Goal: Check status: Check status

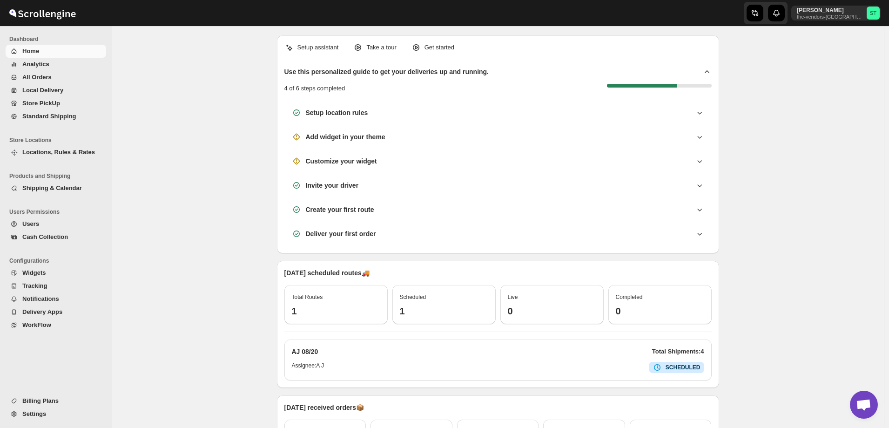
click at [41, 75] on span "All Orders" at bounding box center [36, 77] width 29 height 7
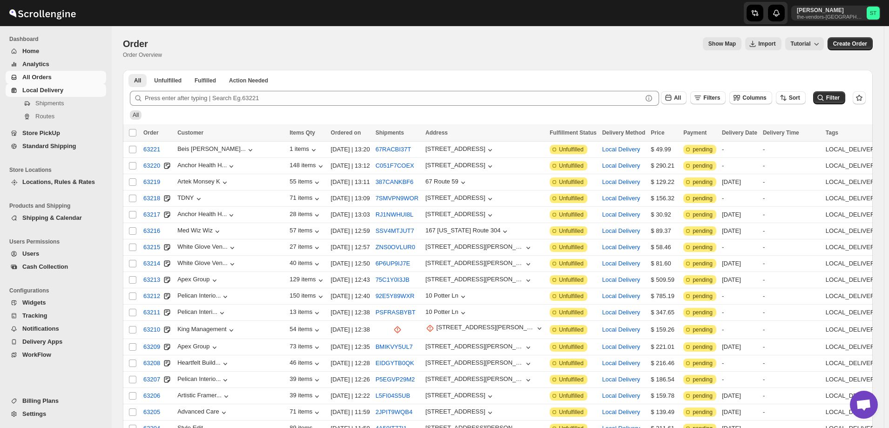
click at [41, 90] on span "Local Delivery" at bounding box center [42, 90] width 41 height 7
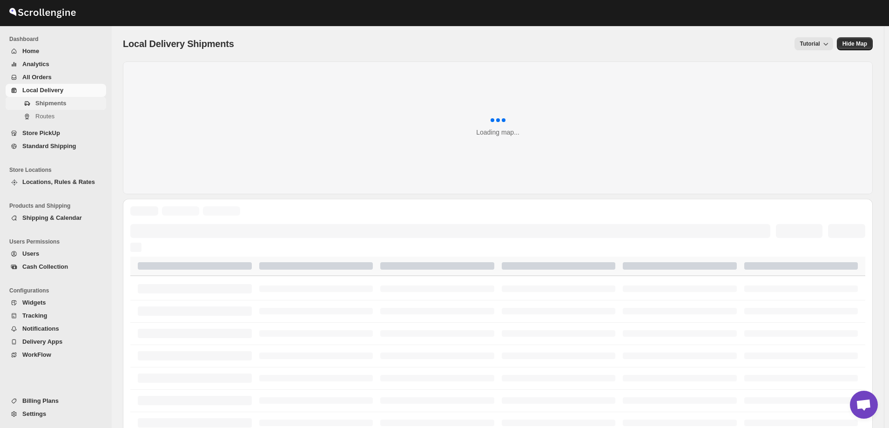
click at [42, 101] on span "Shipments" at bounding box center [50, 103] width 31 height 7
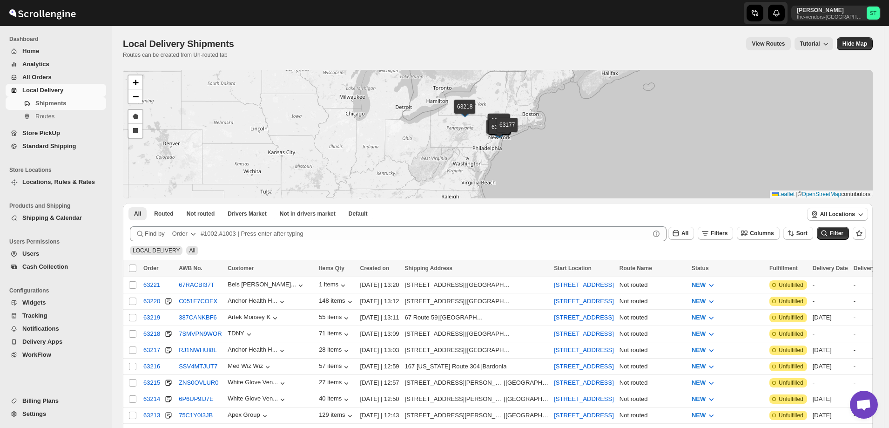
click at [179, 234] on div "Order" at bounding box center [179, 233] width 15 height 9
click at [188, 299] on div "Customer Name" at bounding box center [185, 303] width 44 height 9
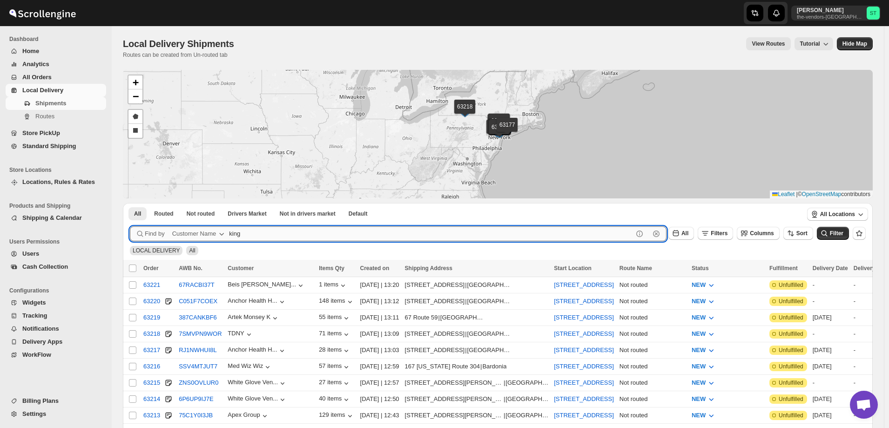
type input "king"
click at [130, 203] on button "Submit" at bounding box center [143, 208] width 27 height 10
click at [332, 229] on input "king" at bounding box center [431, 233] width 404 height 15
click at [130, 203] on button "Submit" at bounding box center [143, 208] width 27 height 10
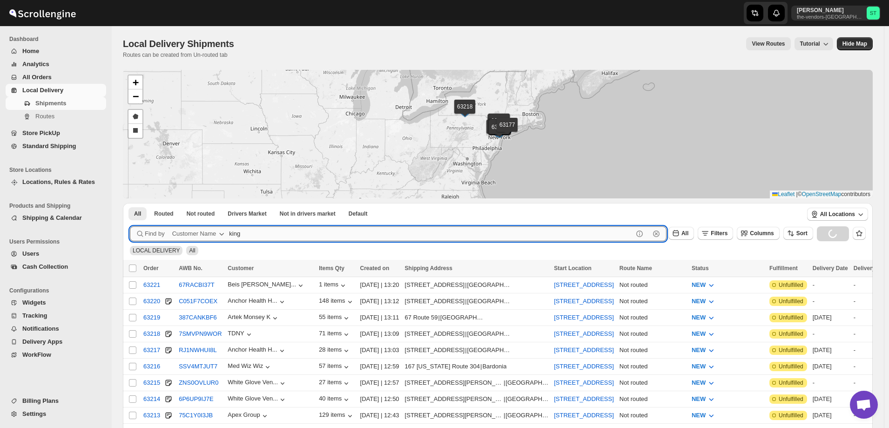
click at [130, 203] on button "Submit" at bounding box center [143, 208] width 27 height 10
click at [658, 232] on icon "button" at bounding box center [656, 233] width 3 height 3
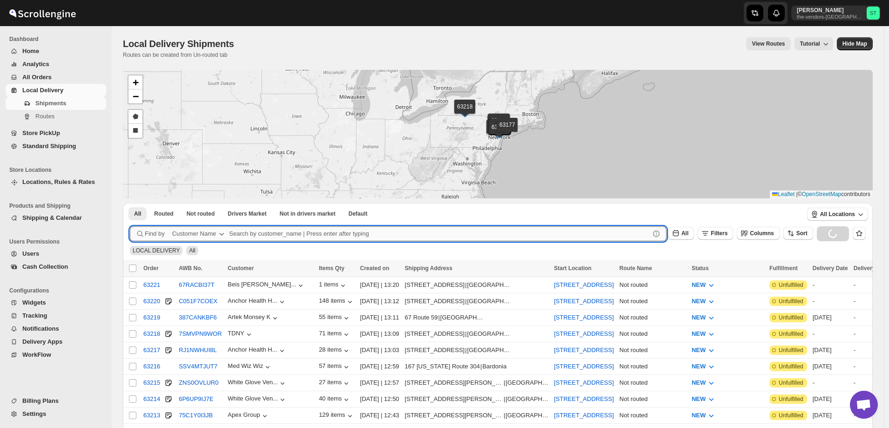
click at [253, 229] on input "text" at bounding box center [439, 233] width 421 height 15
type input "king"
click at [130, 203] on button "Submit" at bounding box center [143, 208] width 27 height 10
click at [155, 232] on span "Find by" at bounding box center [155, 233] width 20 height 9
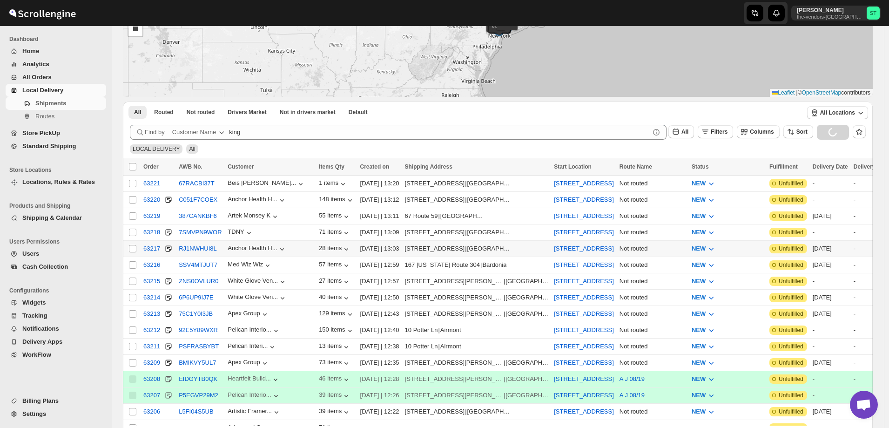
scroll to position [140, 0]
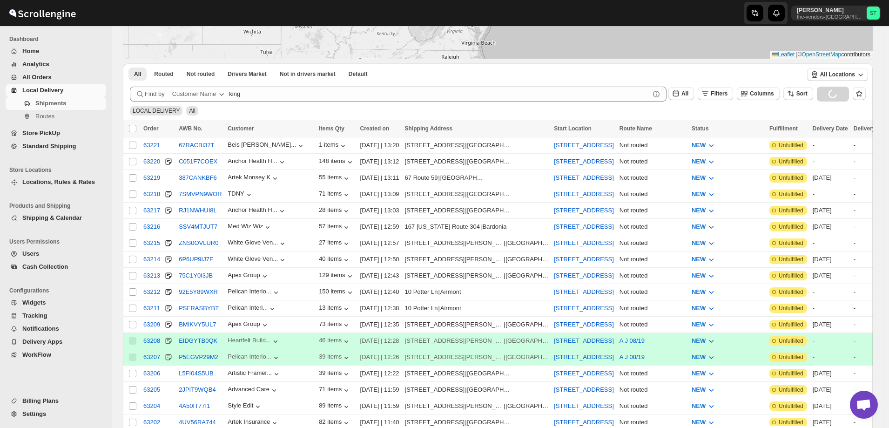
drag, startPoint x: 840, startPoint y: 92, endPoint x: 411, endPoint y: 212, distance: 445.8
click at [839, 92] on div "Loading Filter" at bounding box center [833, 94] width 32 height 15
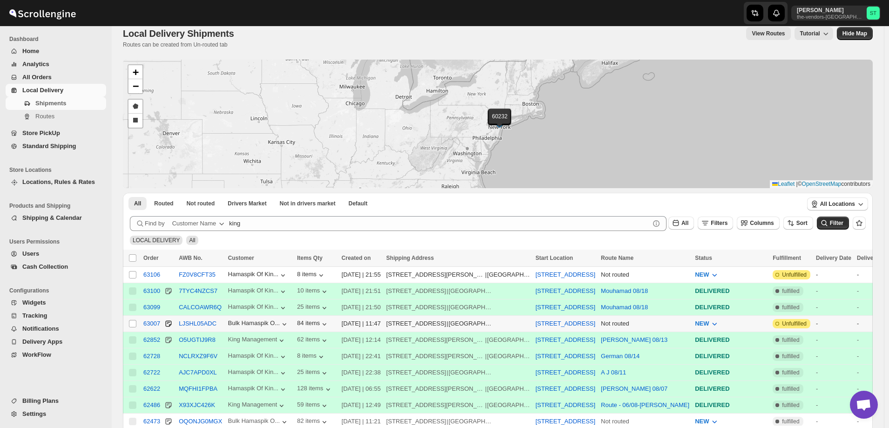
scroll to position [0, 0]
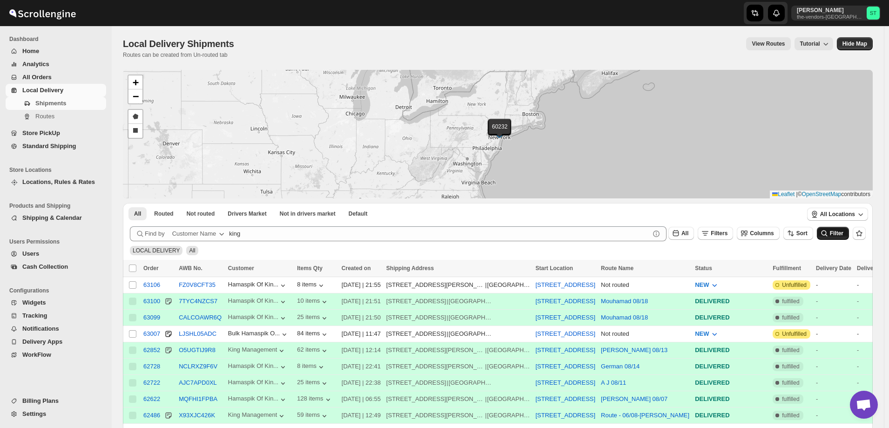
click at [827, 232] on icon "submit" at bounding box center [824, 233] width 9 height 9
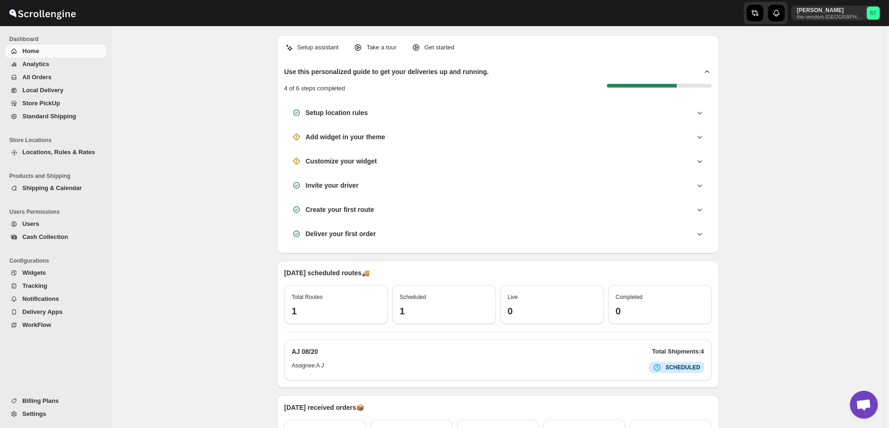
click at [39, 78] on span "All Orders" at bounding box center [36, 77] width 29 height 7
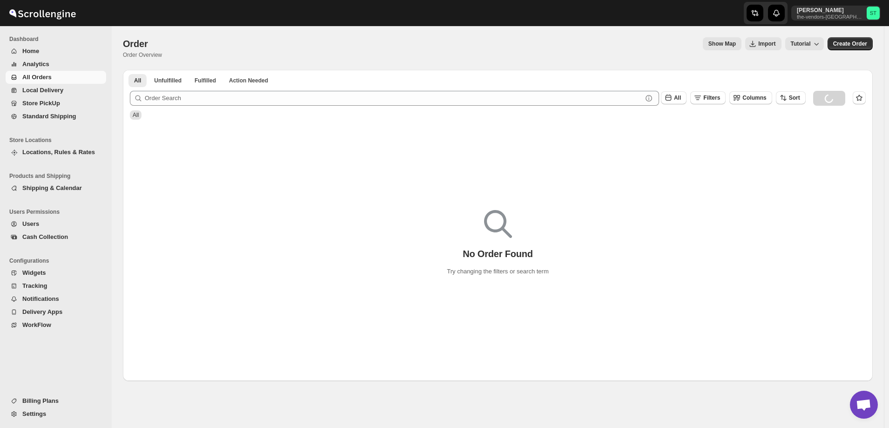
click at [33, 76] on span "All Orders" at bounding box center [36, 77] width 29 height 7
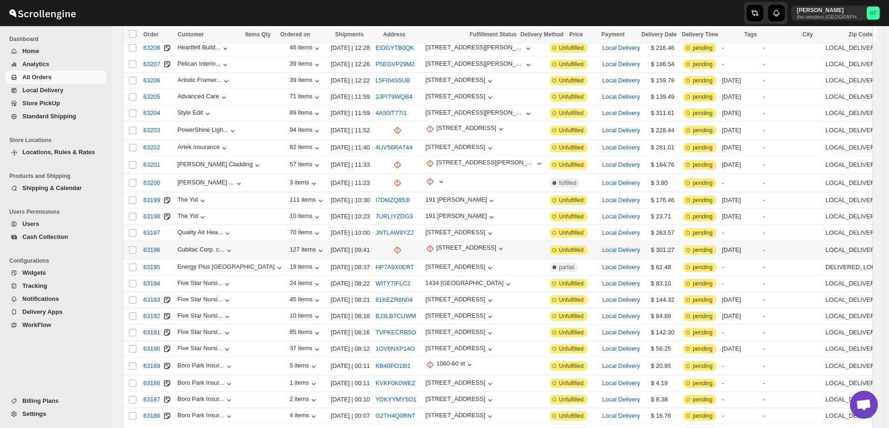
scroll to position [326, 0]
